Goal: Book appointment/travel/reservation

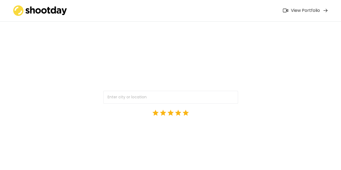
scroll to position [6, 0]
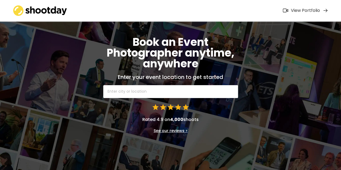
click at [175, 91] on input "text" at bounding box center [170, 91] width 135 height 13
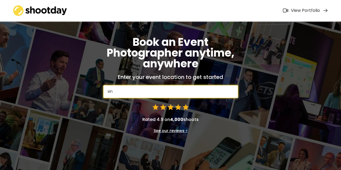
type input "sing"
type input "[GEOGRAPHIC_DATA]"
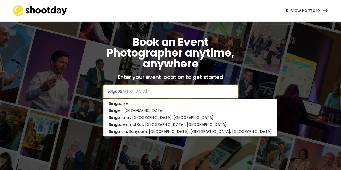
type input "singapor"
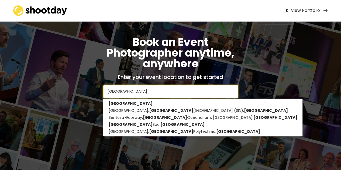
type input "[GEOGRAPHIC_DATA]"
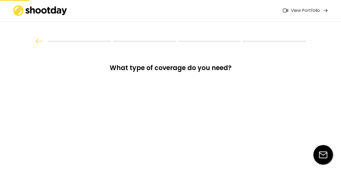
scroll to position [0, 0]
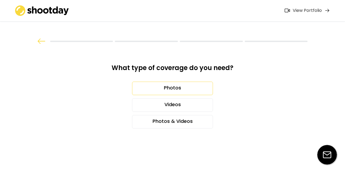
click at [152, 88] on div "Photos" at bounding box center [172, 88] width 81 height 13
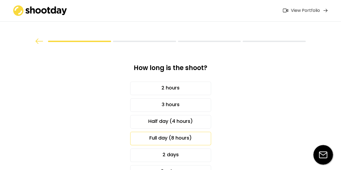
scroll to position [33, 0]
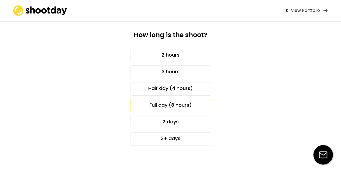
click at [185, 103] on div "Full day (8 hours)" at bounding box center [170, 105] width 81 height 13
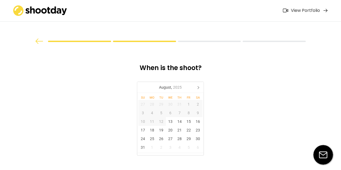
scroll to position [9, 0]
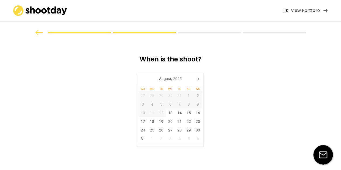
click at [38, 31] on img at bounding box center [39, 32] width 8 height 5
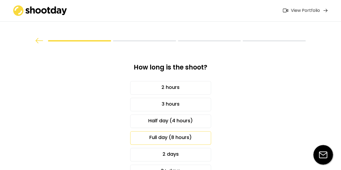
scroll to position [0, 0]
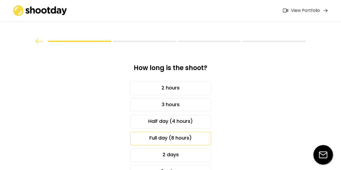
click at [184, 136] on div "Full day (8 hours)" at bounding box center [170, 138] width 81 height 13
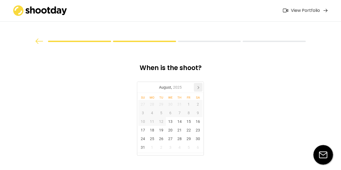
click at [199, 89] on icon at bounding box center [198, 87] width 9 height 9
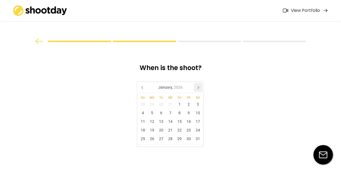
click at [199, 89] on icon at bounding box center [198, 87] width 9 height 9
click at [197, 131] on div "28" at bounding box center [197, 130] width 9 height 9
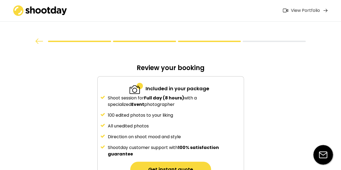
click at [294, 11] on div "View Portfolio" at bounding box center [305, 11] width 29 height 6
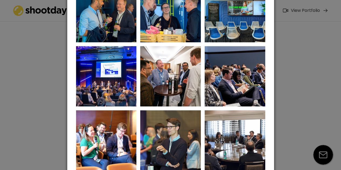
scroll to position [243, 0]
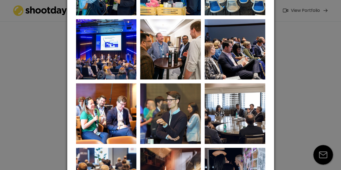
click at [284, 82] on div at bounding box center [170, 85] width 341 height 170
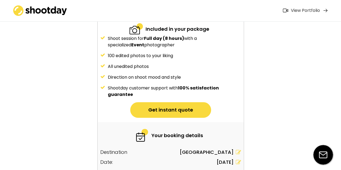
scroll to position [0, 0]
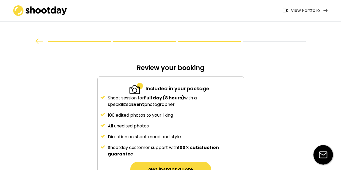
click at [39, 45] on div at bounding box center [171, 22] width 324 height 45
click at [39, 43] on img at bounding box center [39, 41] width 8 height 5
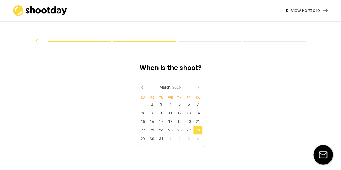
click at [40, 41] on img at bounding box center [39, 41] width 8 height 5
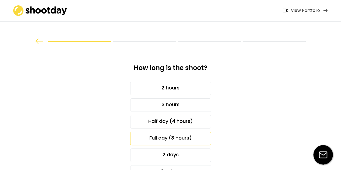
click at [40, 41] on img at bounding box center [39, 41] width 8 height 5
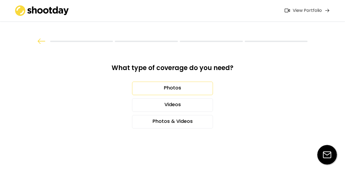
click at [40, 41] on img at bounding box center [41, 41] width 8 height 5
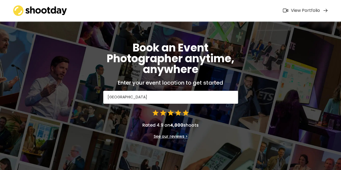
scroll to position [6, 0]
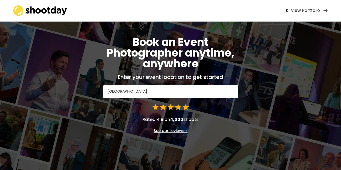
click at [31, 13] on img at bounding box center [40, 10] width 54 height 11
click at [27, 9] on img at bounding box center [40, 10] width 54 height 11
drag, startPoint x: 13, startPoint y: 1, endPoint x: 125, endPoint y: 16, distance: 112.9
click at [125, 16] on div "View Portfolio" at bounding box center [170, 11] width 341 height 22
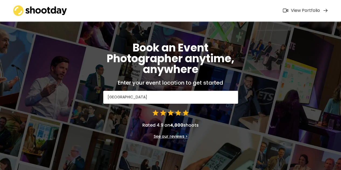
click at [54, 13] on img at bounding box center [40, 10] width 54 height 11
